Goal: Communication & Community: Answer question/provide support

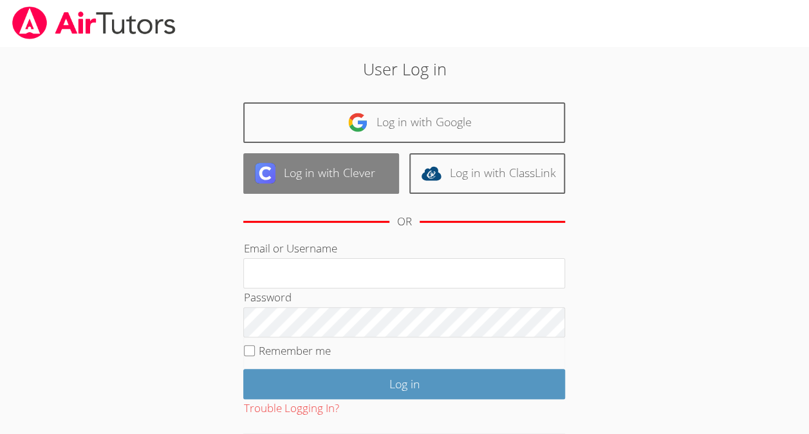
click at [326, 169] on link "Log in with Clever" at bounding box center [321, 173] width 156 height 41
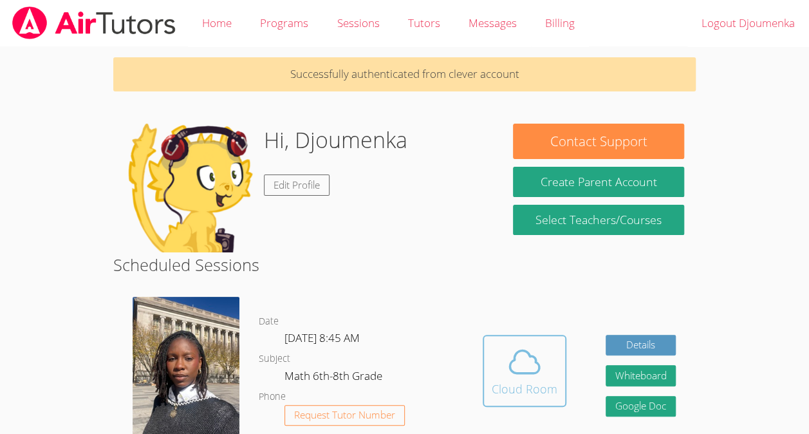
click at [521, 382] on div "Cloud Room" at bounding box center [525, 389] width 66 height 18
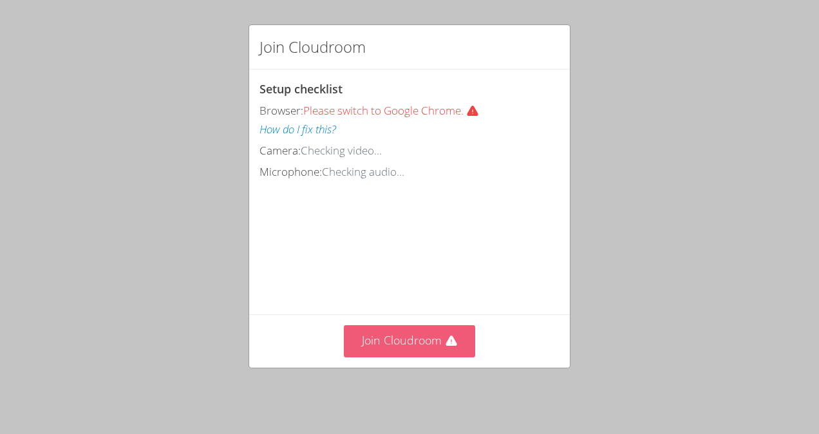
click at [376, 332] on button "Join Cloudroom" at bounding box center [410, 341] width 132 height 32
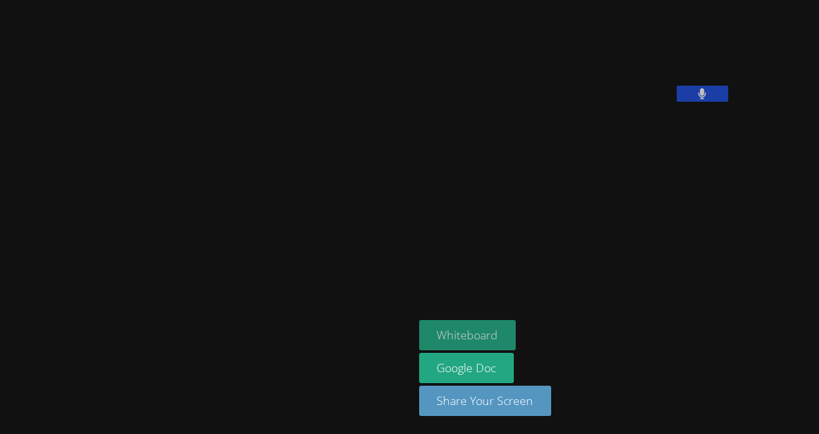
click at [419, 328] on button "Whiteboard" at bounding box center [467, 335] width 97 height 30
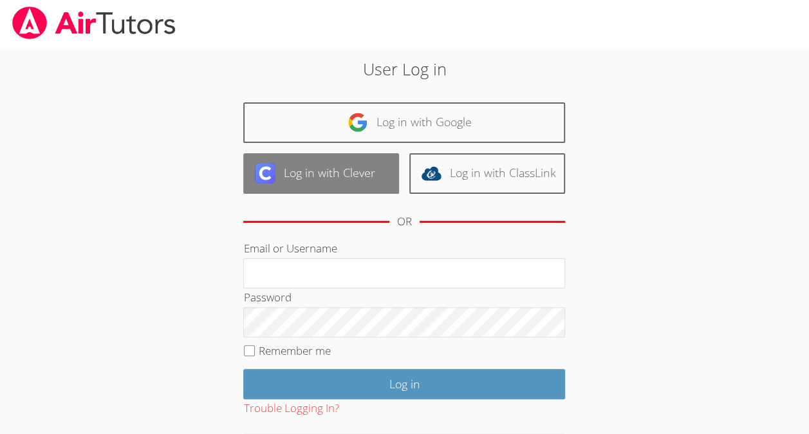
click at [326, 178] on link "Log in with Clever" at bounding box center [321, 173] width 156 height 41
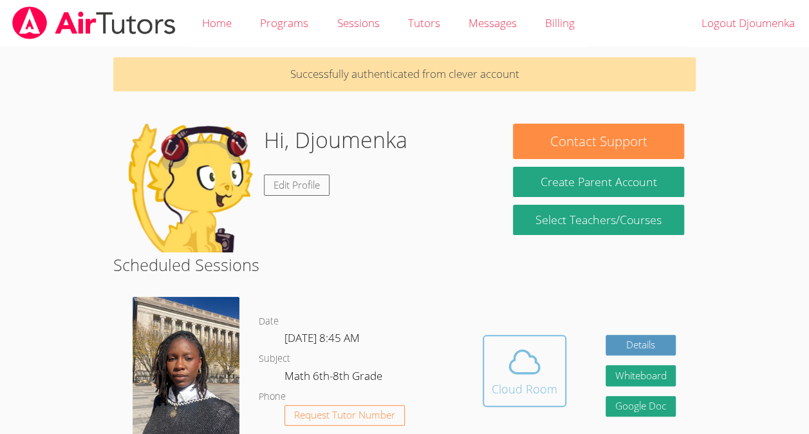
click at [535, 357] on icon at bounding box center [525, 361] width 30 height 23
drag, startPoint x: 503, startPoint y: 370, endPoint x: 506, endPoint y: 385, distance: 15.7
click at [506, 385] on div "Cloud Room" at bounding box center [525, 389] width 66 height 18
click at [182, 349] on img at bounding box center [186, 368] width 107 height 143
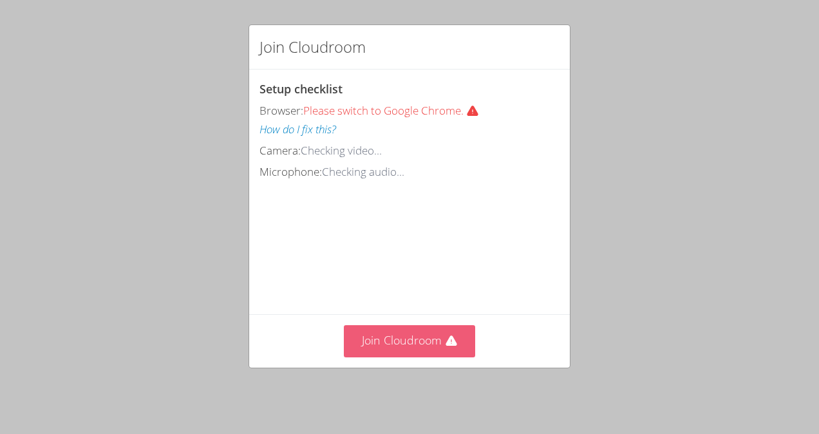
click at [400, 348] on button "Join Cloudroom" at bounding box center [410, 341] width 132 height 32
click at [422, 344] on button "Join Cloudroom" at bounding box center [410, 341] width 132 height 32
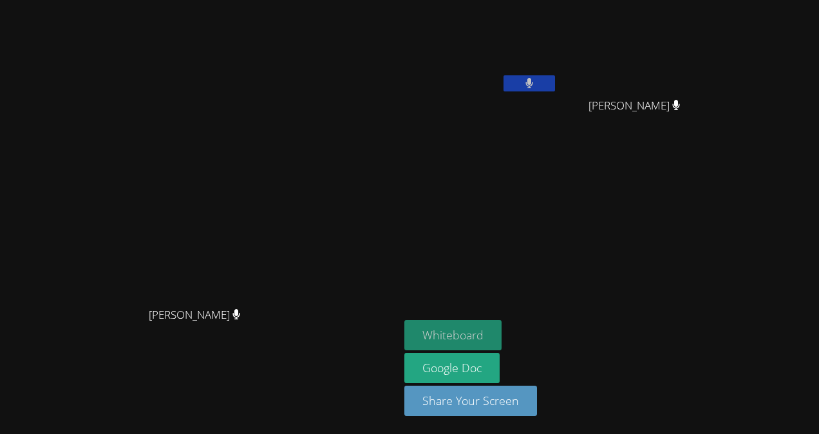
click at [502, 323] on button "Whiteboard" at bounding box center [452, 335] width 97 height 30
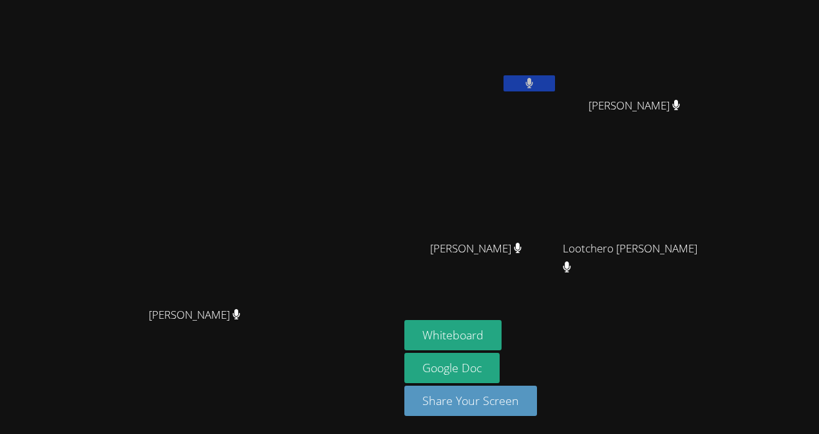
click at [716, 323] on div "Whiteboard Google Doc Share Your Screen" at bounding box center [560, 373] width 312 height 106
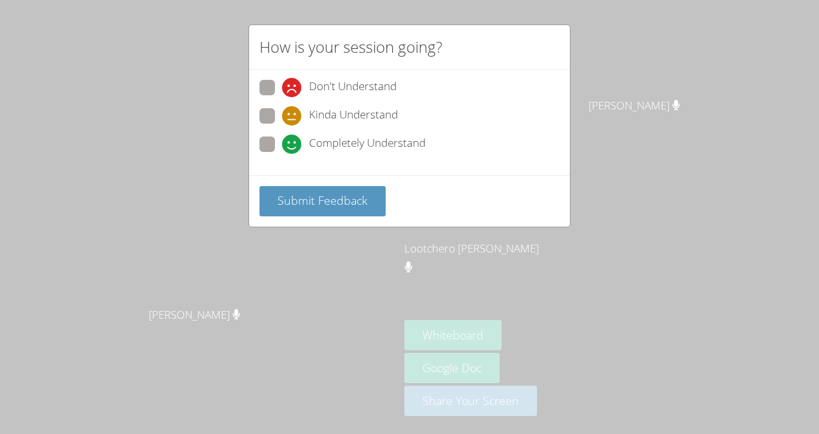
click at [282, 97] on span at bounding box center [282, 97] width 0 height 0
click at [282, 88] on input "Don't Understand" at bounding box center [287, 85] width 11 height 11
radio input "true"
click at [282, 126] on span at bounding box center [282, 126] width 0 height 0
click at [282, 115] on input "Kinda Understand" at bounding box center [287, 113] width 11 height 11
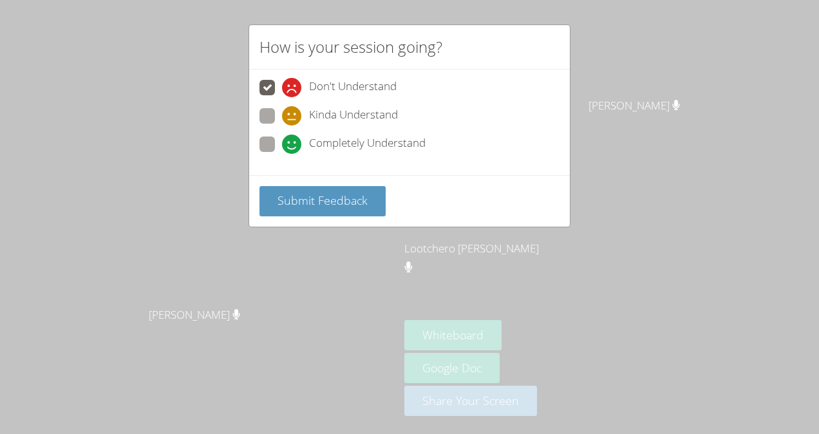
radio input "true"
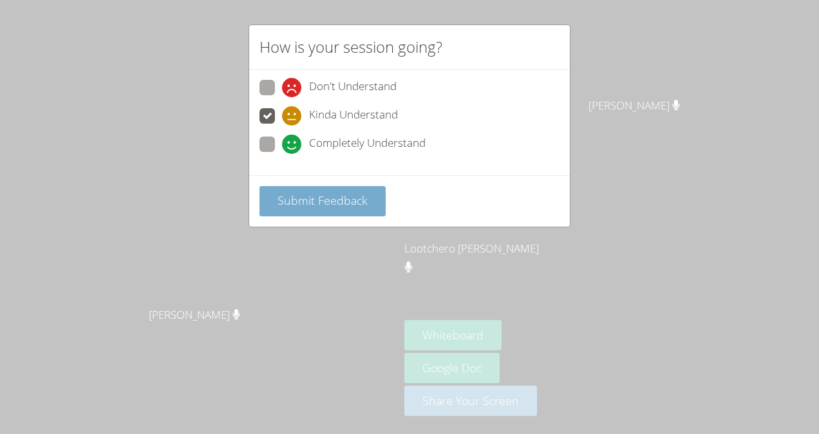
click at [308, 194] on span "Submit Feedback" at bounding box center [322, 200] width 90 height 15
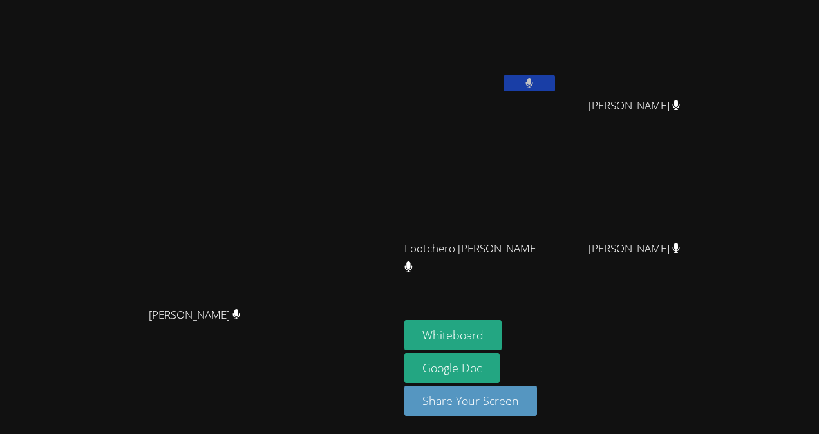
click at [716, 217] on video at bounding box center [639, 191] width 153 height 86
click at [716, 216] on video at bounding box center [639, 191] width 153 height 86
click at [715, 176] on video at bounding box center [639, 191] width 153 height 86
click at [546, 79] on video at bounding box center [480, 48] width 153 height 86
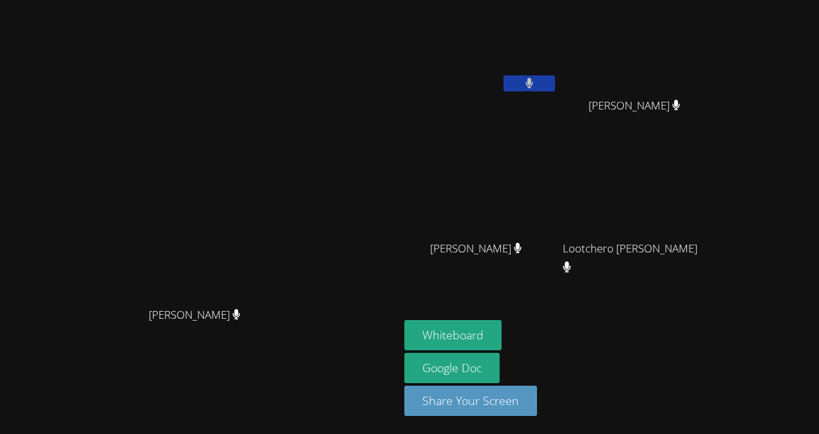
click at [543, 20] on video at bounding box center [480, 48] width 153 height 86
click at [489, 40] on video at bounding box center [480, 48] width 153 height 86
click at [532, 86] on icon at bounding box center [529, 83] width 8 height 11
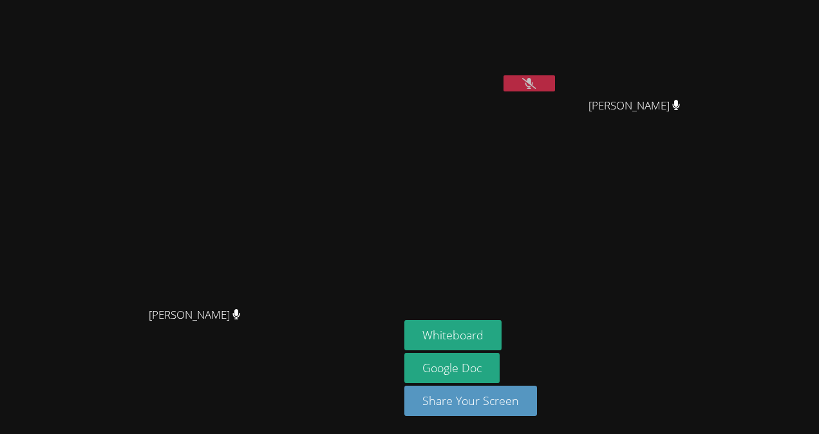
click at [532, 86] on icon at bounding box center [529, 83] width 14 height 11
